Goal: Transaction & Acquisition: Download file/media

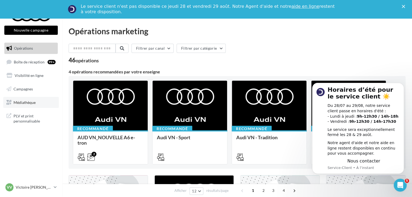
click at [29, 105] on link "Médiathèque" at bounding box center [31, 102] width 56 height 11
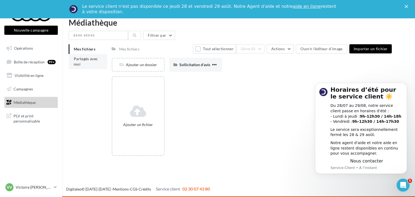
click at [82, 61] on span "Partagés avec moi" at bounding box center [86, 61] width 24 height 10
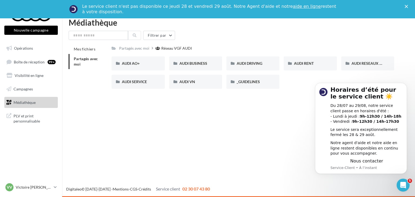
drag, startPoint x: 123, startPoint y: 1, endPoint x: 328, endPoint y: 19, distance: 205.6
click at [291, 36] on div "Filtrer par" at bounding box center [239, 35] width 340 height 9
drag, startPoint x: 372, startPoint y: 2, endPoint x: 286, endPoint y: 25, distance: 88.6
click at [279, 29] on div "Médiathèque Filtrer par Mes fichiers Partagés avec moi Partagés avec moi Réseau…" at bounding box center [238, 55] width 353 height 75
drag, startPoint x: 408, startPoint y: 0, endPoint x: 285, endPoint y: 29, distance: 126.0
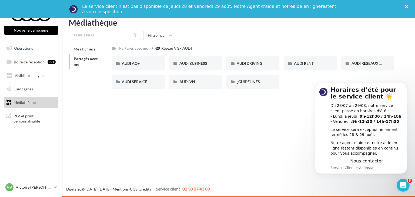
click at [285, 29] on div "Médiathèque Filtrer par Mes fichiers Partagés avec moi Partagés avec moi Réseau…" at bounding box center [238, 55] width 353 height 75
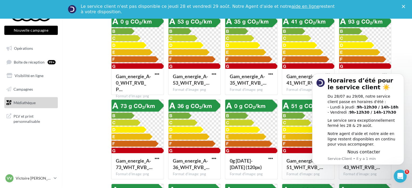
scroll to position [135, 0]
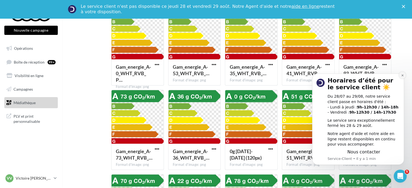
click at [403, 75] on icon "Dismiss notification" at bounding box center [403, 75] width 2 height 2
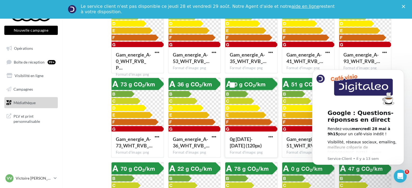
scroll to position [189, 0]
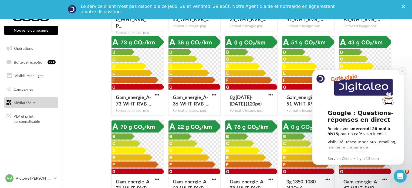
click at [403, 71] on icon "Dismiss notification" at bounding box center [402, 70] width 3 height 3
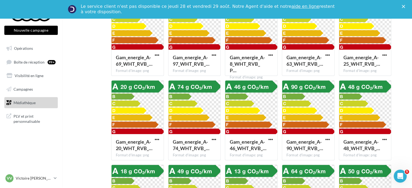
scroll to position [485, 0]
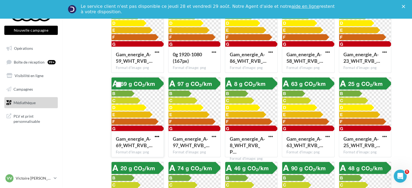
click at [157, 136] on span "button" at bounding box center [157, 136] width 5 height 5
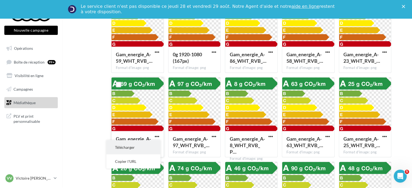
click at [134, 147] on button "Télécharger" at bounding box center [133, 147] width 54 height 14
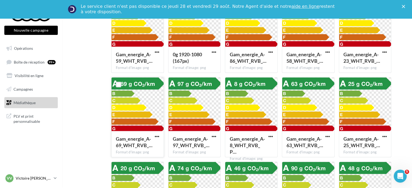
click at [29, 177] on p "Victoire [PERSON_NAME]" at bounding box center [34, 177] width 36 height 5
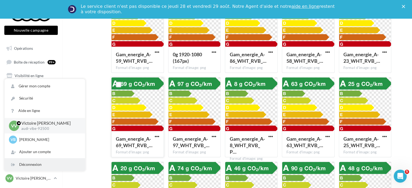
click at [24, 165] on div "Déconnexion" at bounding box center [45, 164] width 81 height 12
